Goal: Check status

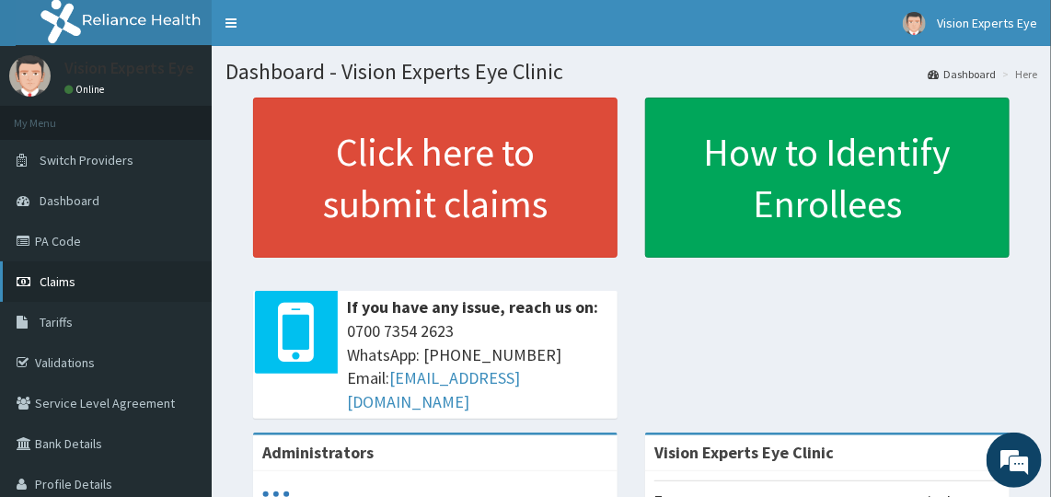
click at [79, 282] on link "Claims" at bounding box center [106, 281] width 212 height 41
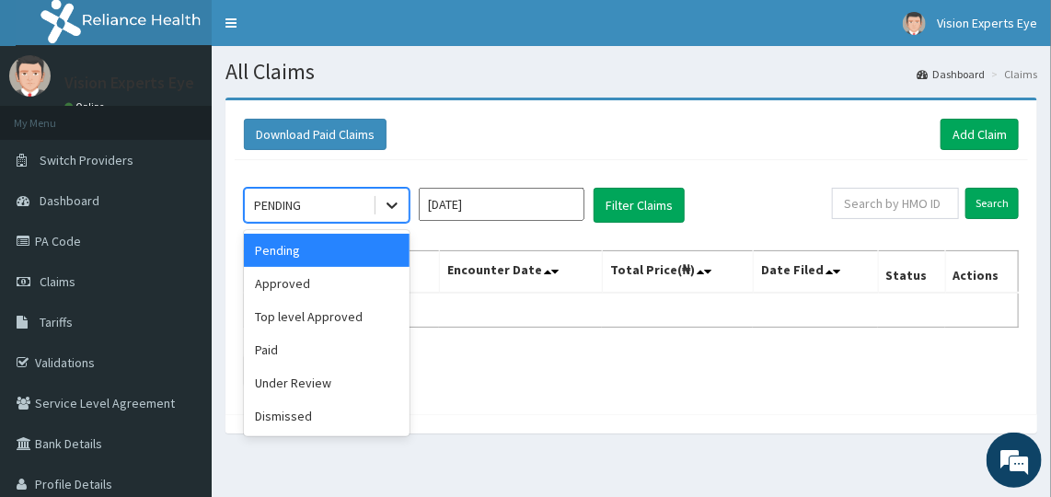
click at [398, 198] on icon at bounding box center [392, 205] width 18 height 18
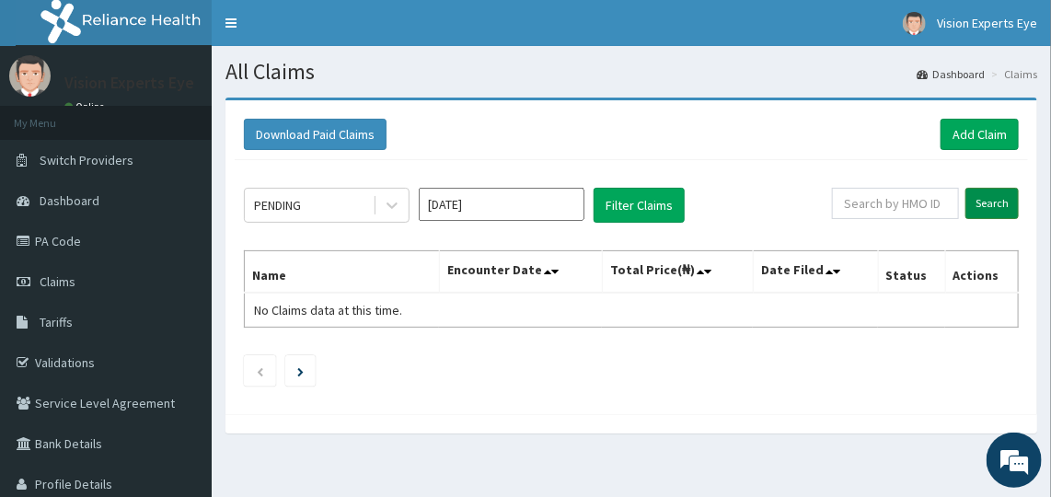
click at [998, 197] on input "Search" at bounding box center [992, 203] width 53 height 31
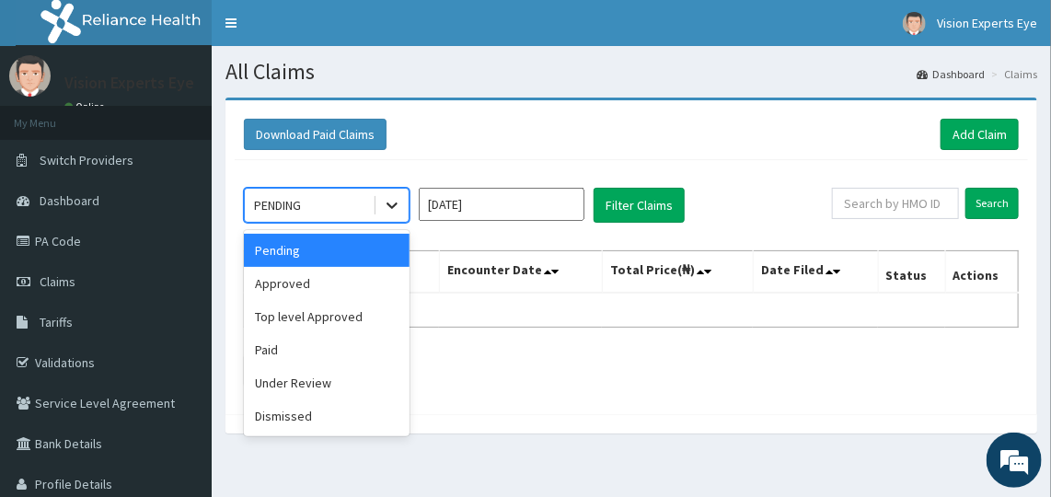
click at [395, 208] on icon at bounding box center [392, 205] width 18 height 18
click at [340, 278] on div "Approved" at bounding box center [327, 283] width 166 height 33
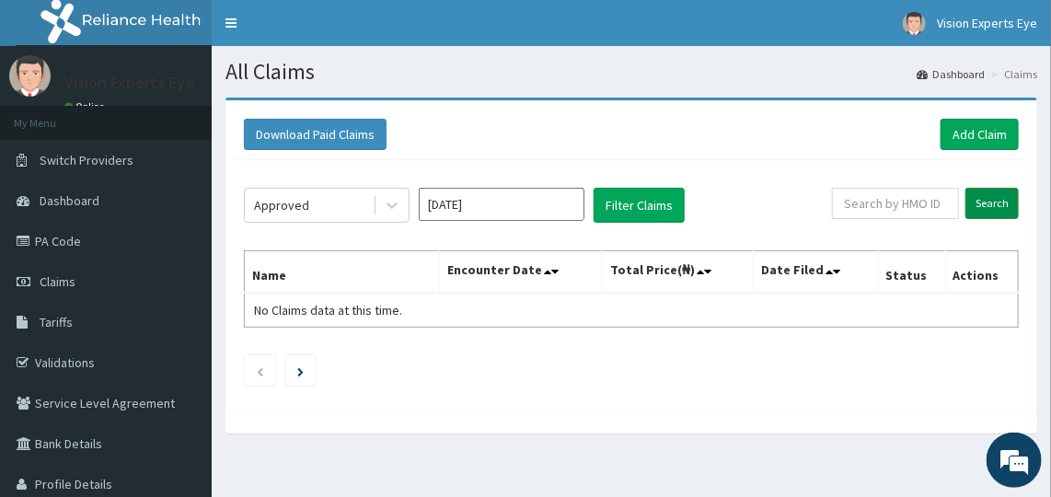
click at [979, 205] on input "Search" at bounding box center [992, 203] width 53 height 31
click at [611, 209] on button "Filter Claims" at bounding box center [639, 205] width 91 height 35
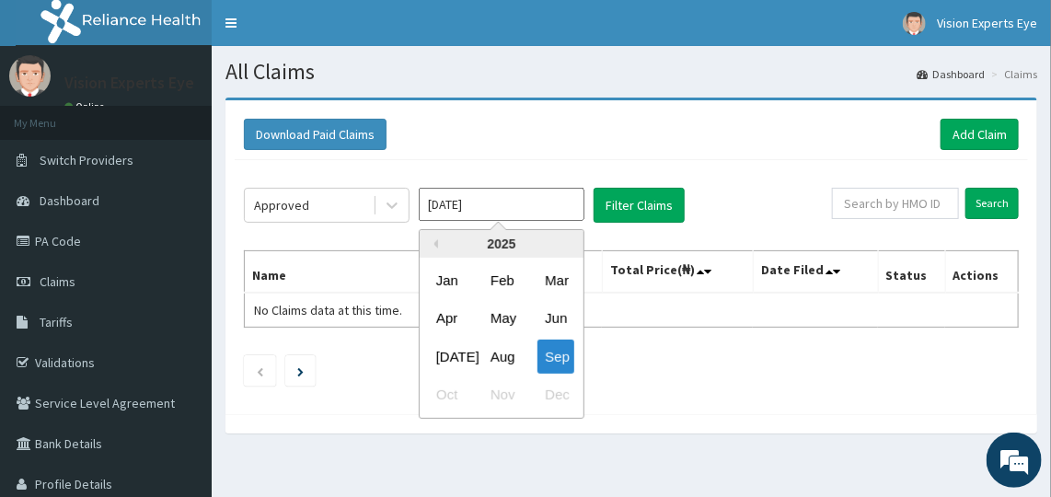
click at [494, 191] on input "[DATE]" at bounding box center [502, 204] width 166 height 33
click at [499, 355] on div "Aug" at bounding box center [501, 357] width 37 height 34
type input "[DATE]"
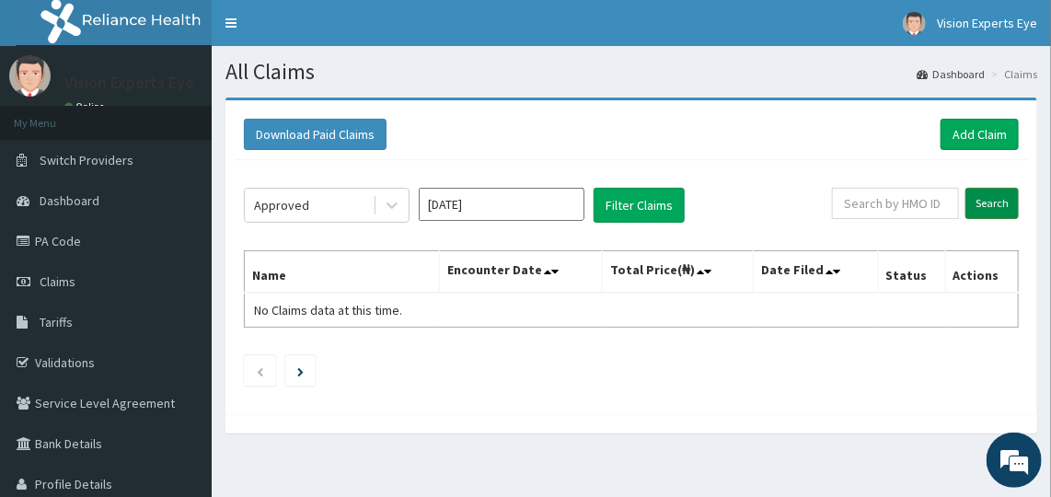
click at [992, 195] on input "Search" at bounding box center [992, 203] width 53 height 31
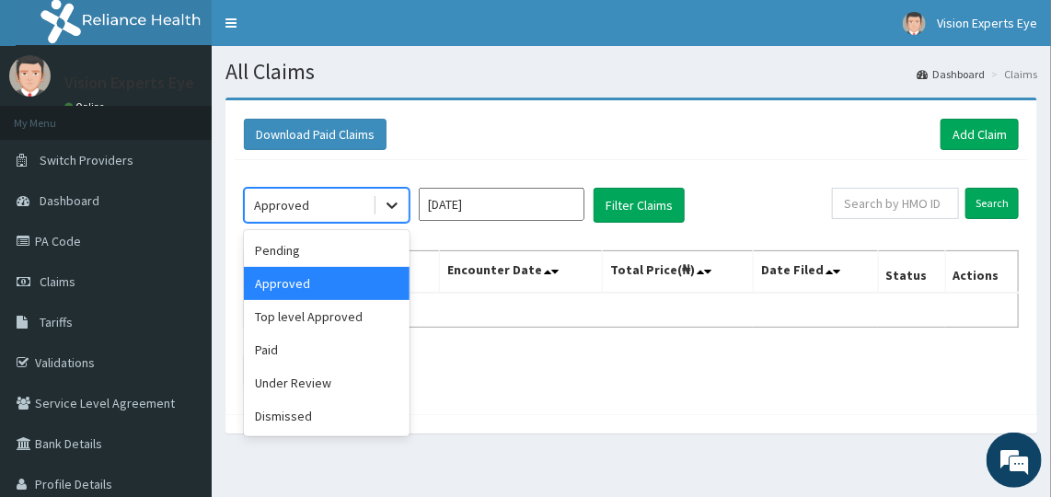
click at [386, 203] on icon at bounding box center [392, 205] width 18 height 18
click at [363, 245] on div "Pending" at bounding box center [327, 250] width 166 height 33
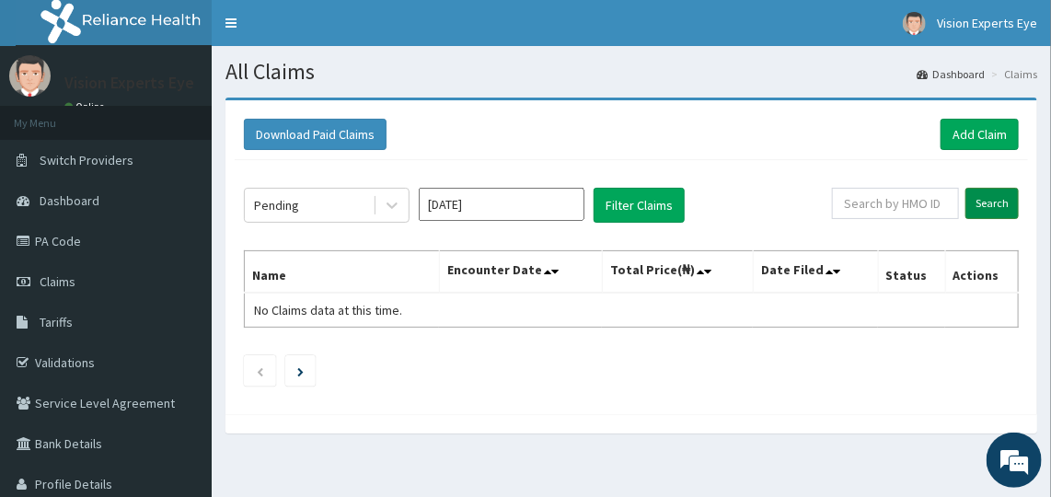
click at [987, 203] on input "Search" at bounding box center [992, 203] width 53 height 31
click at [60, 364] on link "Validations" at bounding box center [106, 362] width 212 height 41
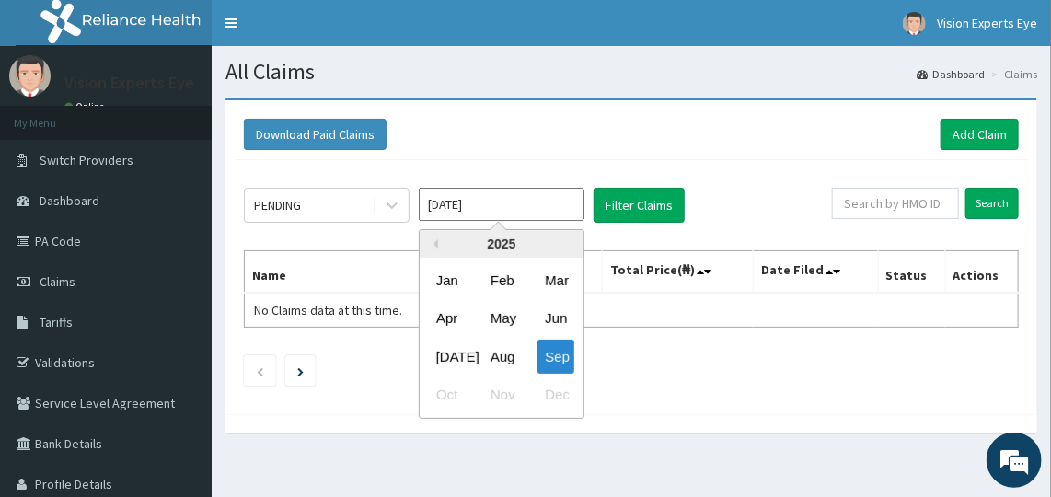
click at [496, 202] on input "[DATE]" at bounding box center [502, 204] width 166 height 33
click at [489, 349] on div "Aug" at bounding box center [501, 357] width 37 height 34
type input "[DATE]"
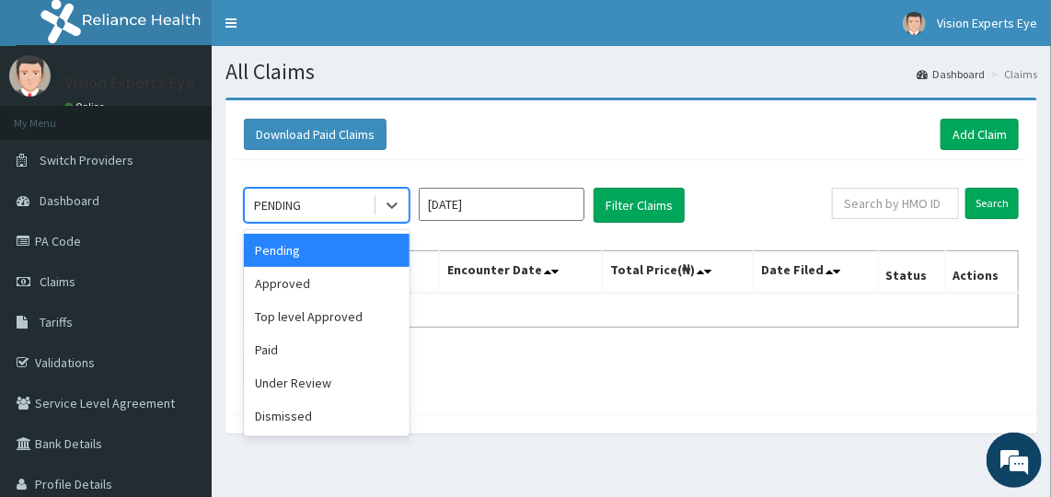
click at [343, 199] on div "PENDING" at bounding box center [309, 205] width 128 height 29
click at [330, 279] on div "Approved" at bounding box center [327, 283] width 166 height 33
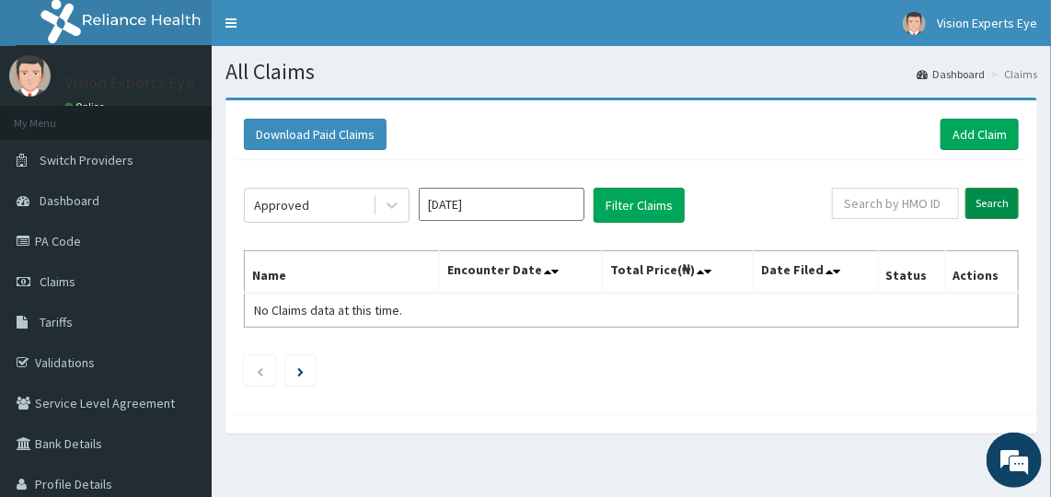
click at [980, 199] on input "Search" at bounding box center [992, 203] width 53 height 31
